Goal: Information Seeking & Learning: Learn about a topic

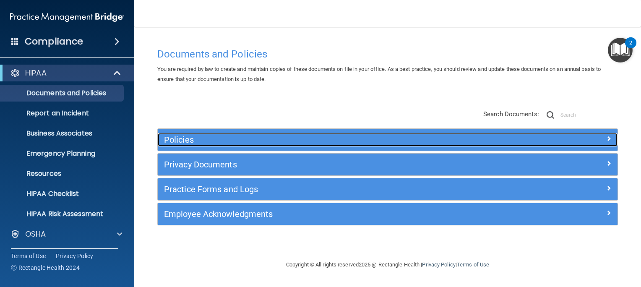
click at [178, 139] on h5 "Policies" at bounding box center [330, 139] width 332 height 9
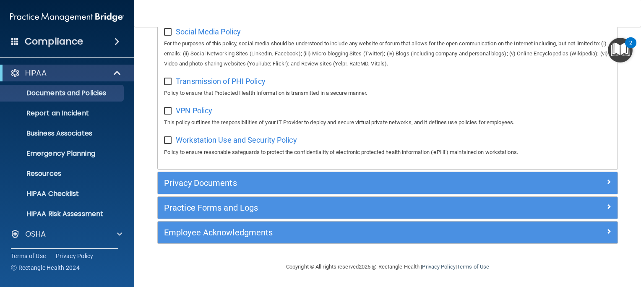
scroll to position [681, 0]
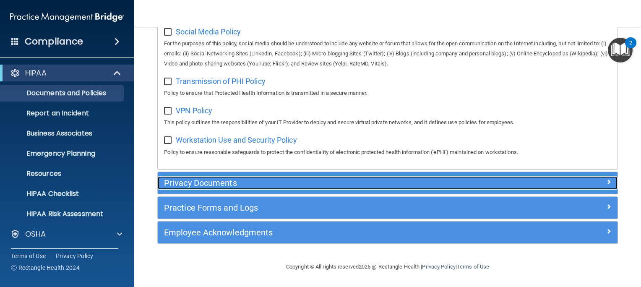
click at [189, 180] on h5 "Privacy Documents" at bounding box center [330, 182] width 332 height 9
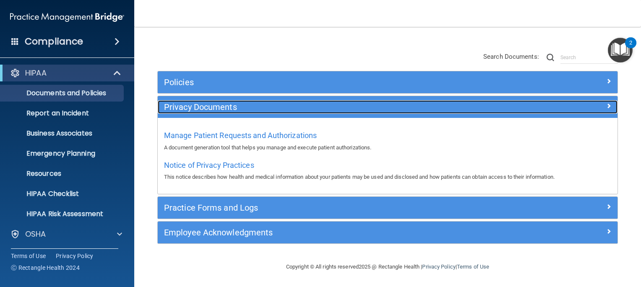
scroll to position [57, 0]
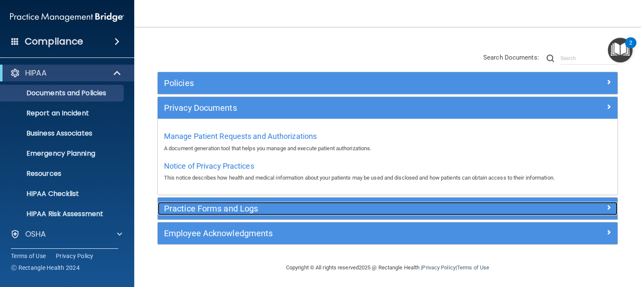
click at [196, 205] on h5 "Practice Forms and Logs" at bounding box center [330, 208] width 332 height 9
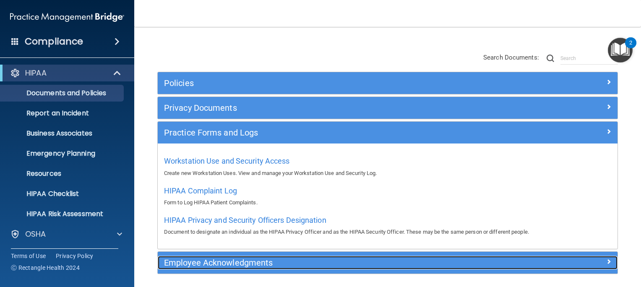
click at [214, 262] on h5 "Employee Acknowledgments" at bounding box center [330, 262] width 332 height 9
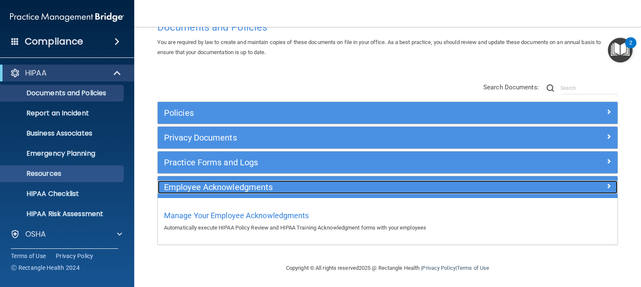
scroll to position [61, 0]
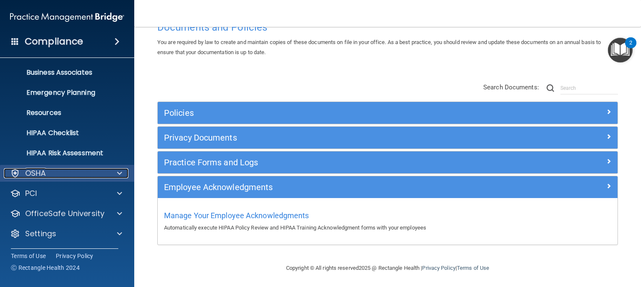
click at [40, 175] on p "OSHA" at bounding box center [35, 173] width 21 height 10
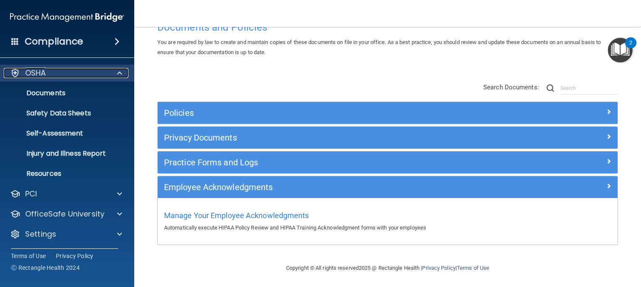
scroll to position [161, 0]
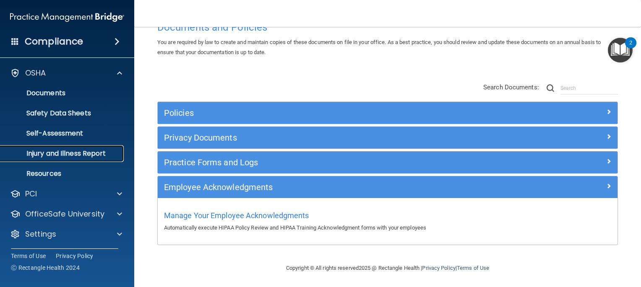
click at [54, 156] on p "Injury and Illness Report" at bounding box center [62, 153] width 115 height 8
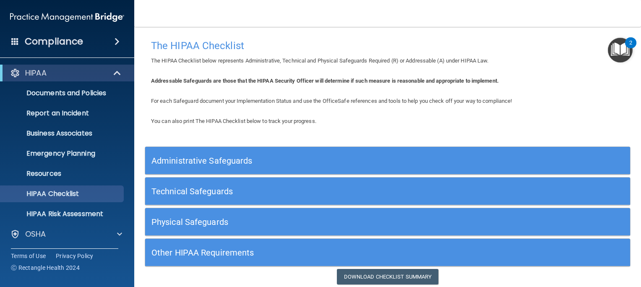
click at [196, 159] on h5 "Administrative Safeguards" at bounding box center [326, 160] width 351 height 9
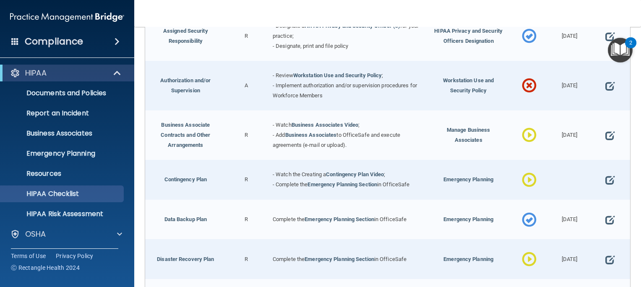
scroll to position [192, 0]
click at [605, 85] on span at bounding box center [609, 86] width 9 height 21
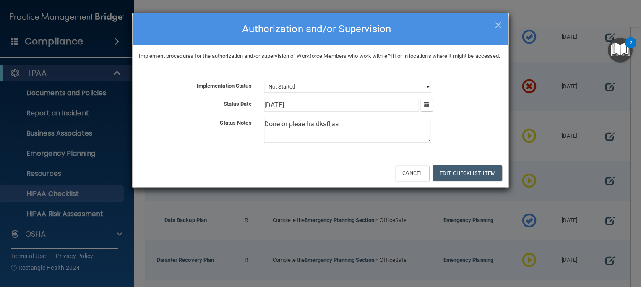
click at [315, 93] on select "Not Started In Progress Completed" at bounding box center [347, 87] width 167 height 12
click at [222, 128] on div "Status Notes" at bounding box center [195, 123] width 125 height 10
click at [499, 25] on span "×" at bounding box center [499, 24] width 8 height 17
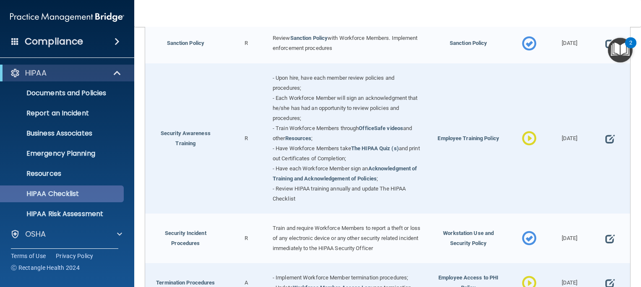
scroll to position [61, 0]
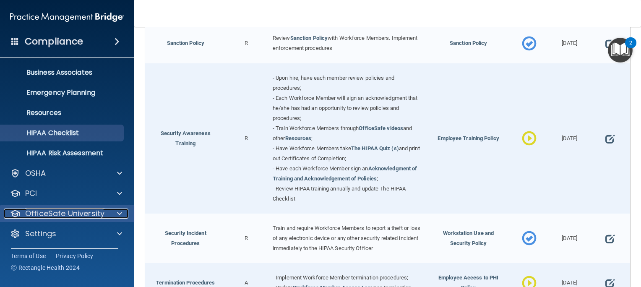
click at [65, 211] on p "OfficeSafe University" at bounding box center [64, 214] width 79 height 10
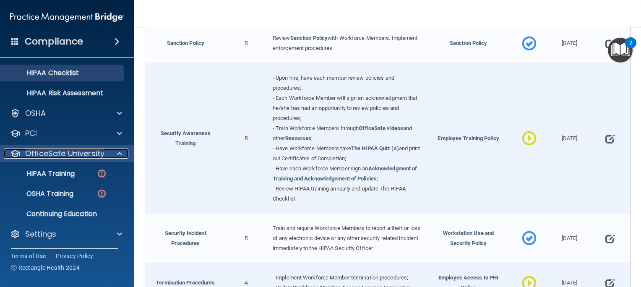
scroll to position [121, 0]
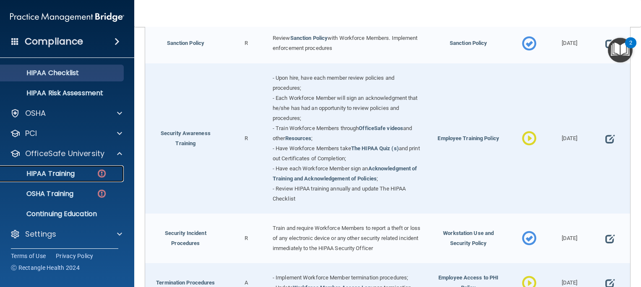
click at [56, 170] on p "HIPAA Training" at bounding box center [39, 174] width 69 height 8
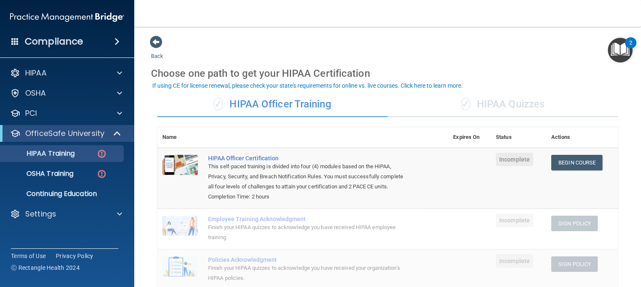
click at [516, 107] on div "✓ HIPAA Quizzes" at bounding box center [503, 104] width 230 height 25
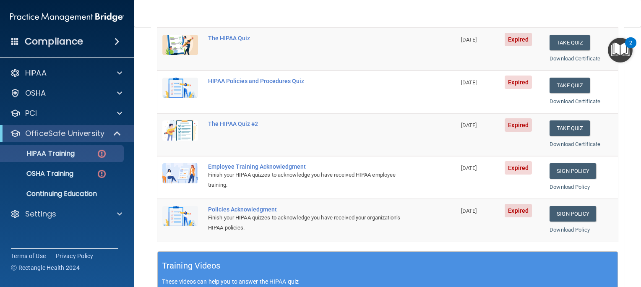
scroll to position [119, 0]
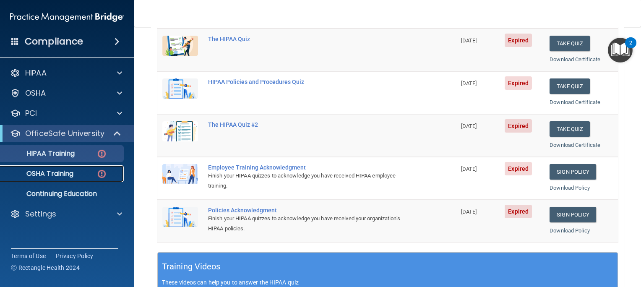
click at [60, 171] on p "OSHA Training" at bounding box center [39, 174] width 68 height 8
